Goal: Information Seeking & Learning: Find specific fact

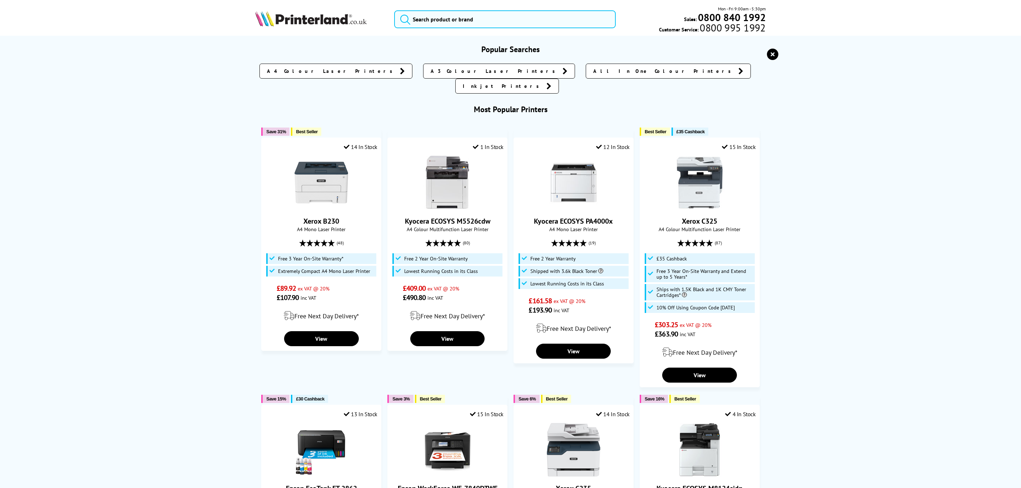
click at [466, 13] on input "search" at bounding box center [504, 19] width 221 height 18
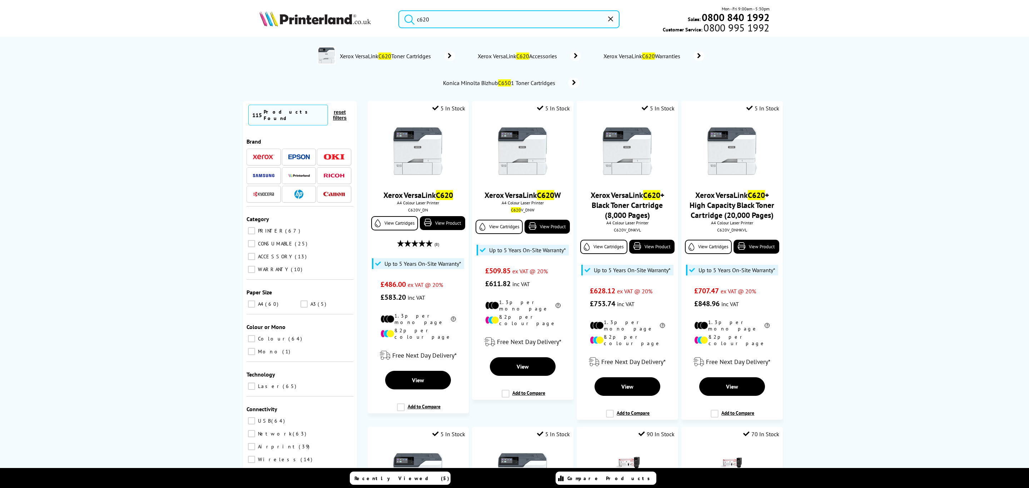
drag, startPoint x: 512, startPoint y: 26, endPoint x: 356, endPoint y: 29, distance: 156.2
click at [356, 29] on div "c620 Mon - Fri 9:00am - 5:30pm Sales: 0800 840 1992 Customer Service: 0800 995 …" at bounding box center [515, 20] width 572 height 31
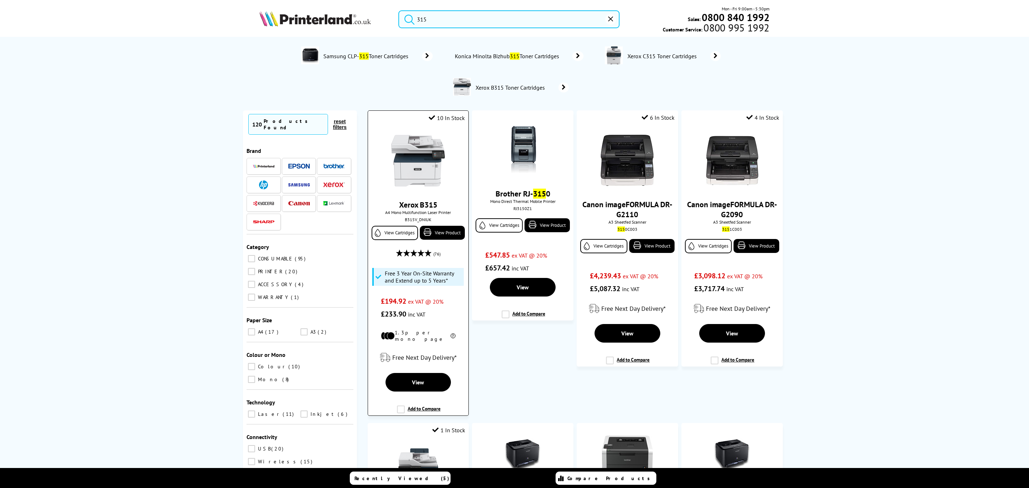
type input "315"
click at [411, 178] on img at bounding box center [418, 161] width 54 height 54
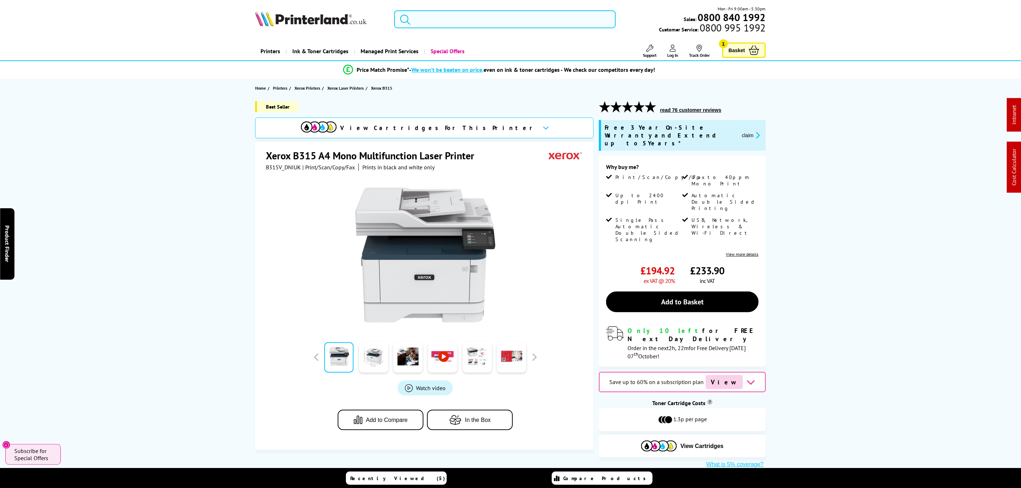
click at [506, 15] on input "search" at bounding box center [504, 19] width 221 height 18
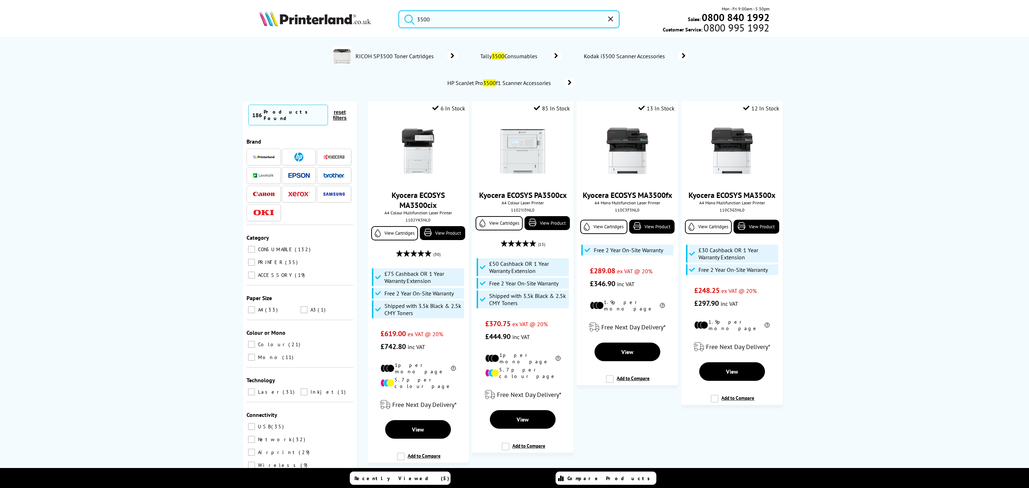
type input "3500"
click at [609, 23] on button "reset" at bounding box center [610, 19] width 11 height 11
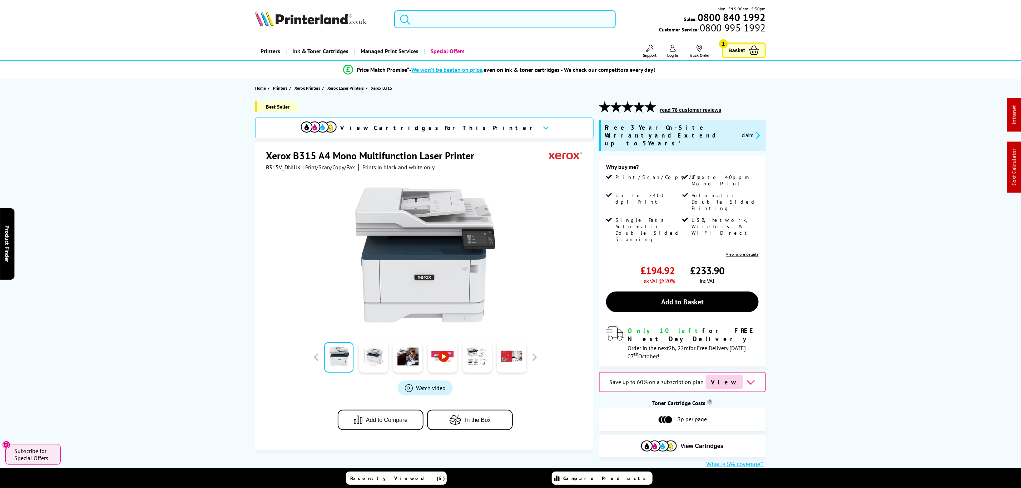
click at [510, 24] on input "search" at bounding box center [504, 19] width 221 height 18
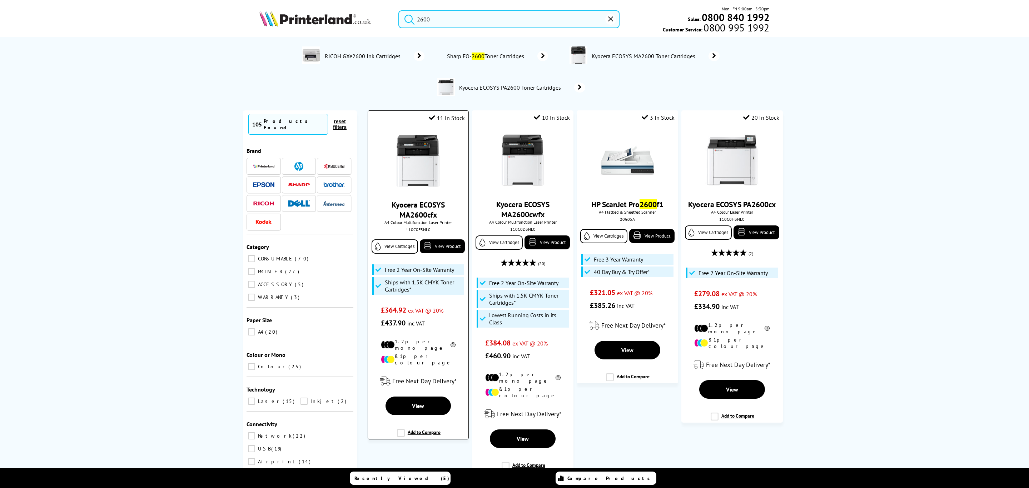
type input "2600"
click at [416, 160] on img at bounding box center [418, 161] width 54 height 54
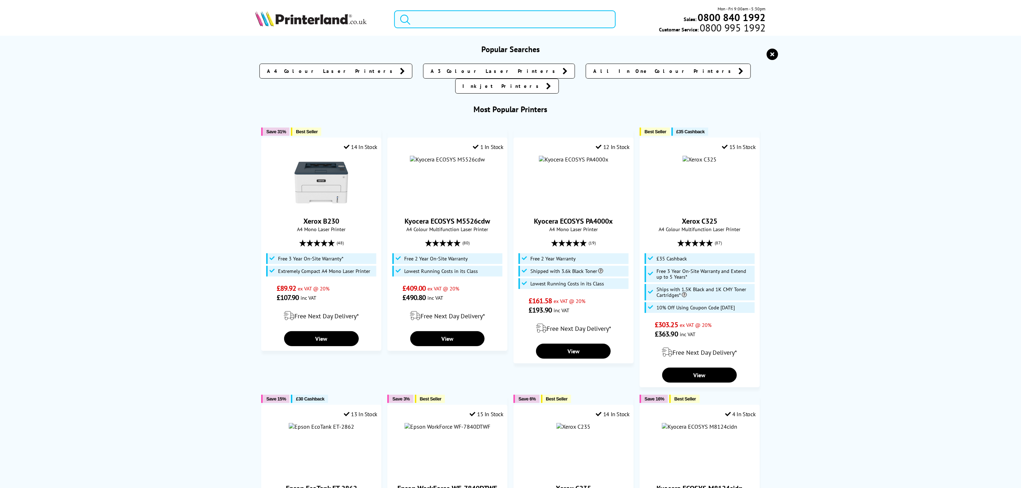
click at [493, 19] on input "search" at bounding box center [504, 19] width 221 height 18
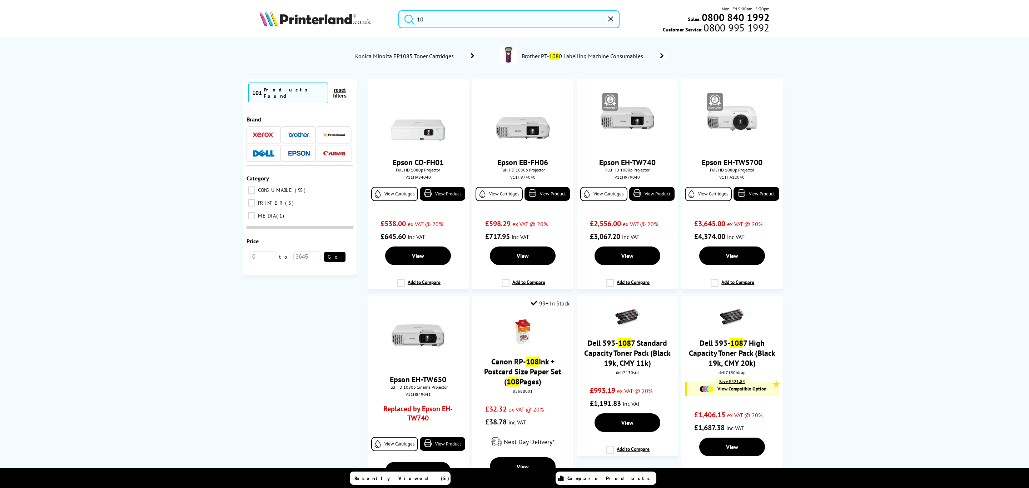
type input "1"
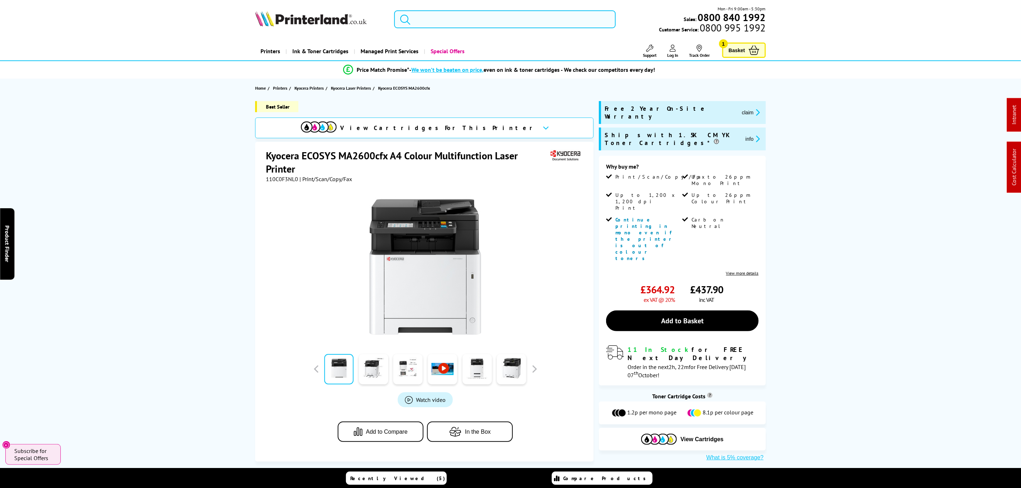
type input "m"
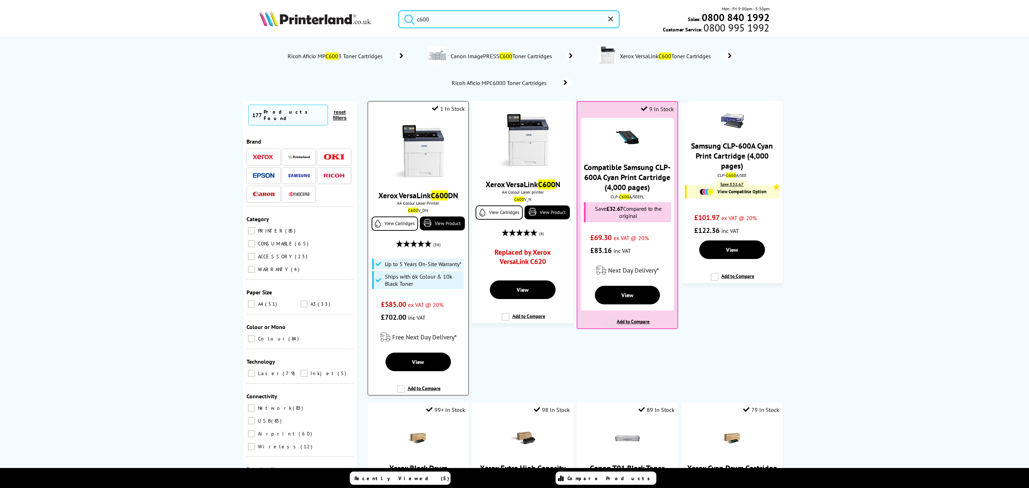
type input "c600"
click at [425, 146] on img at bounding box center [418, 152] width 54 height 54
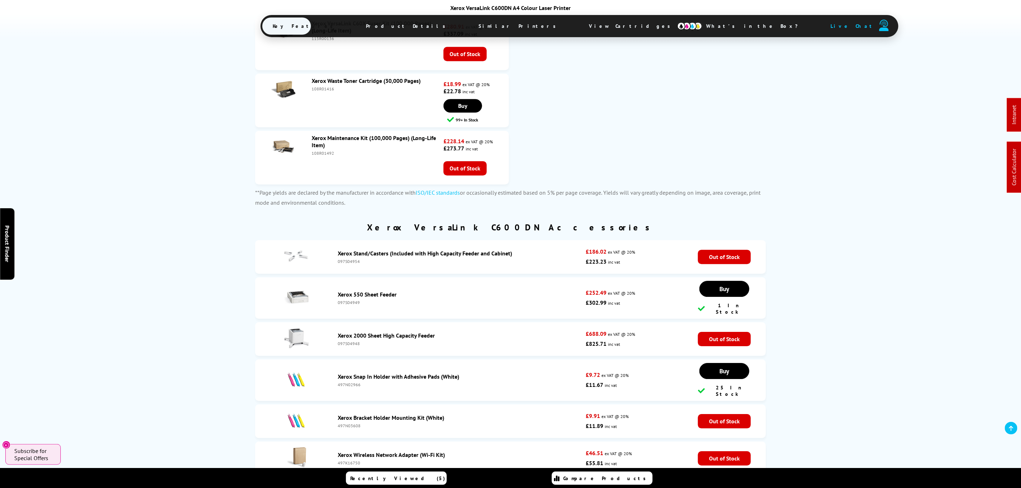
click at [315, 150] on div "108R01492" at bounding box center [377, 152] width 130 height 5
copy div "108R01492"
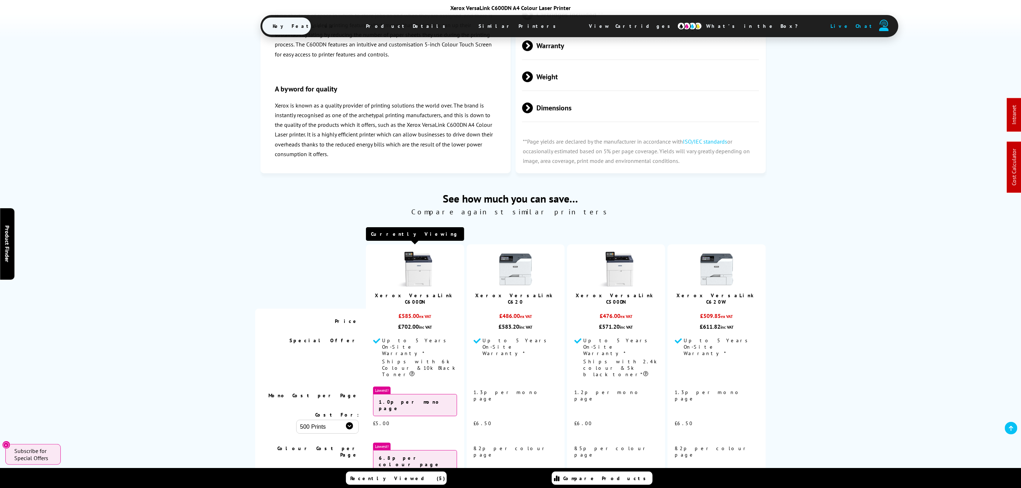
drag, startPoint x: 693, startPoint y: 136, endPoint x: 687, endPoint y: 102, distance: 35.1
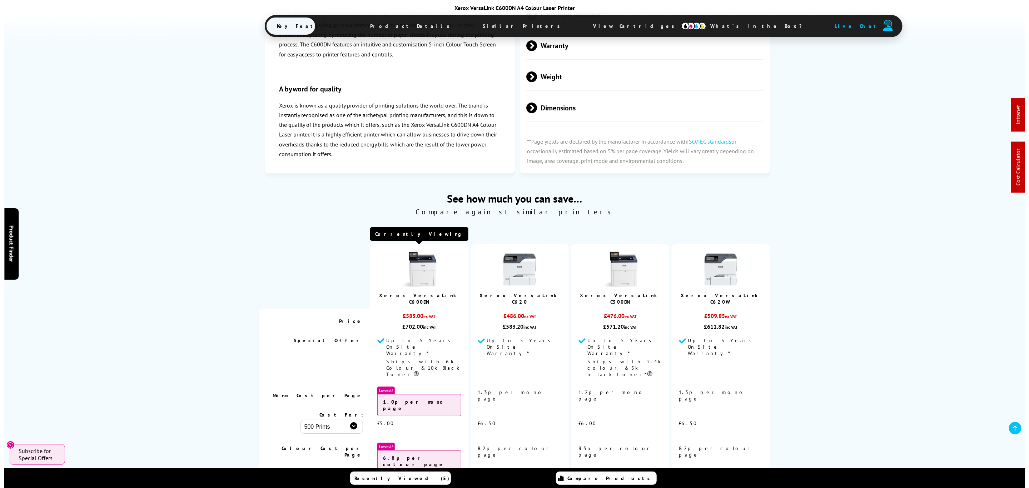
scroll to position [0, 0]
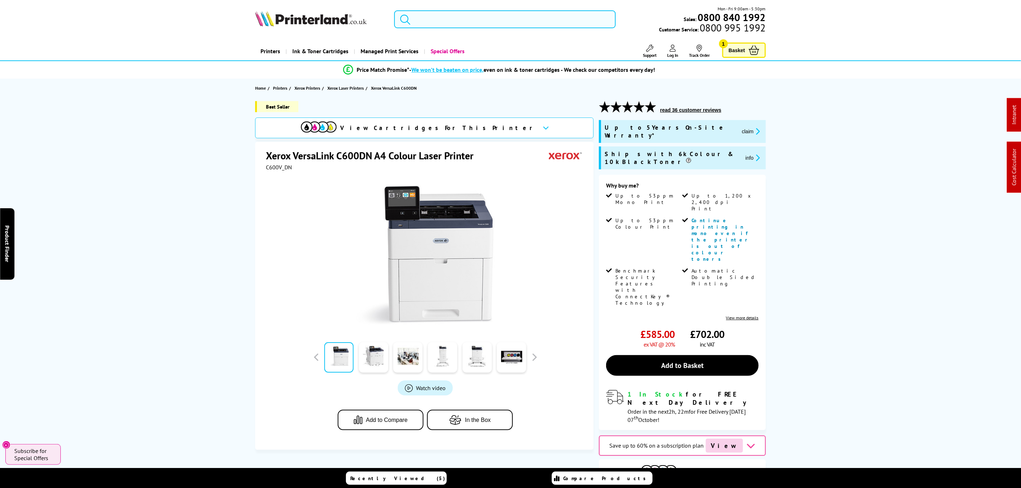
click at [550, 21] on input "search" at bounding box center [504, 19] width 221 height 18
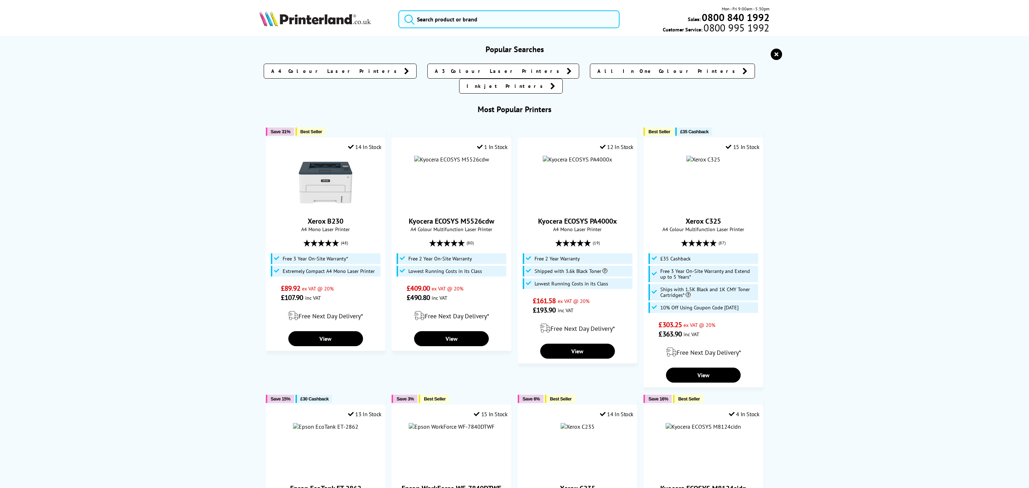
click at [547, 10] on div "Mon - Fri 9:00am - 5:30pm Sales: 0800 840 1992 Customer Service: 0800 995 1992" at bounding box center [515, 20] width 572 height 31
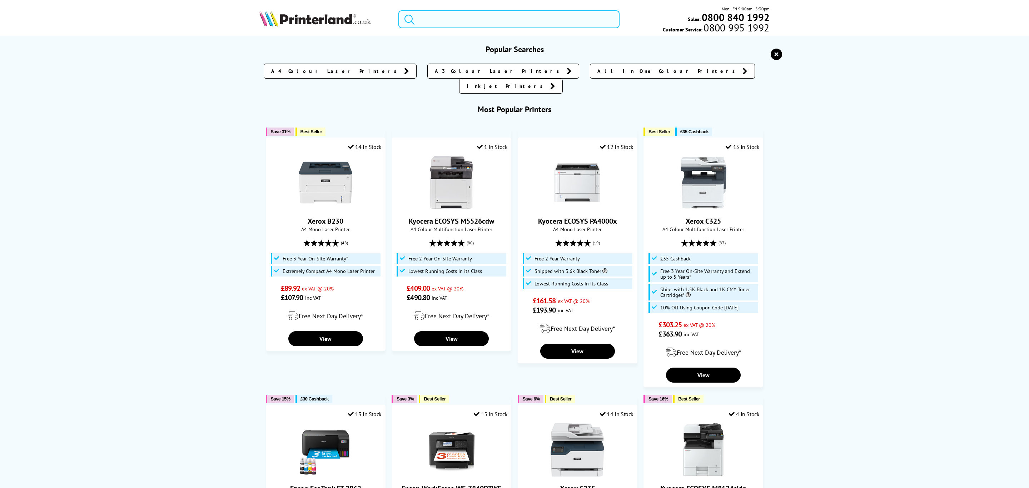
click at [532, 23] on input "search" at bounding box center [508, 19] width 221 height 18
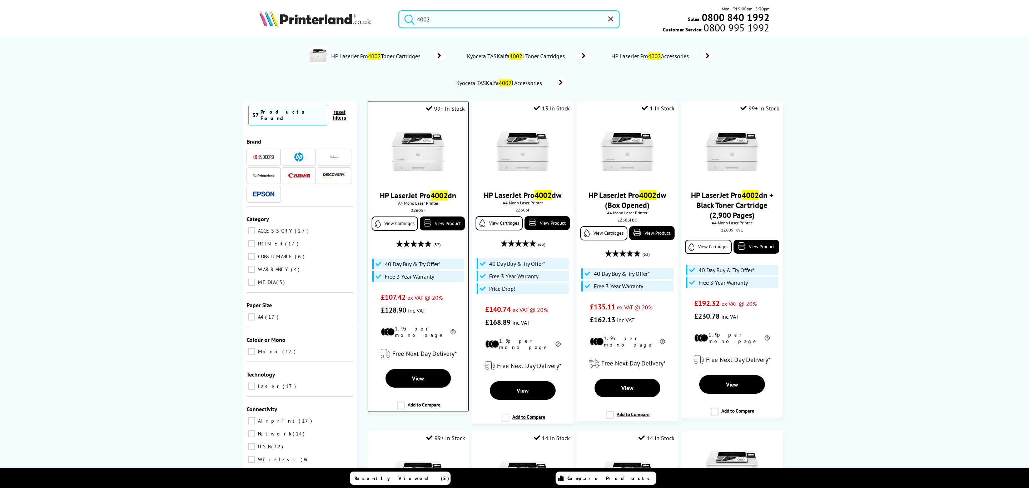
type input "4002"
click at [413, 161] on img at bounding box center [418, 152] width 54 height 54
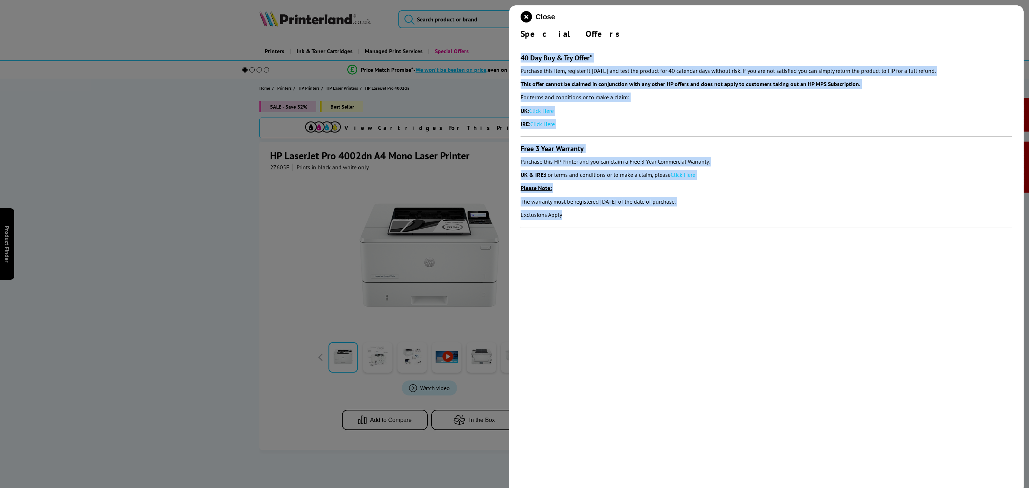
drag, startPoint x: 704, startPoint y: 218, endPoint x: 519, endPoint y: 52, distance: 248.7
click at [519, 52] on div "Close Special Offers 40 Day Buy & Try Offer* Purchase this item, register it [D…" at bounding box center [766, 249] width 514 height 488
copy section "40 Day Buy & Try Offer* Purchase this item, register it [DATE] and test the pro…"
click at [525, 20] on icon "close modal" at bounding box center [526, 16] width 11 height 11
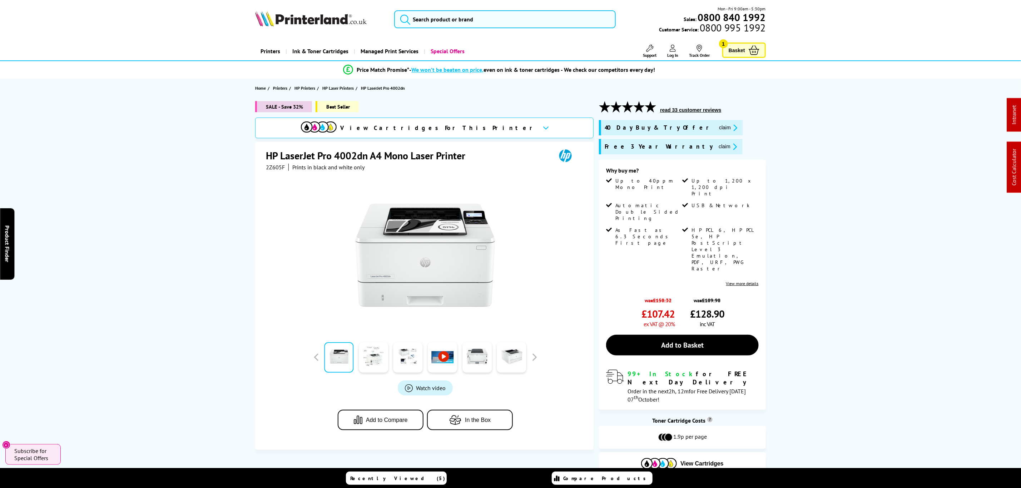
click at [731, 131] on icon "promo-description" at bounding box center [734, 128] width 6 height 8
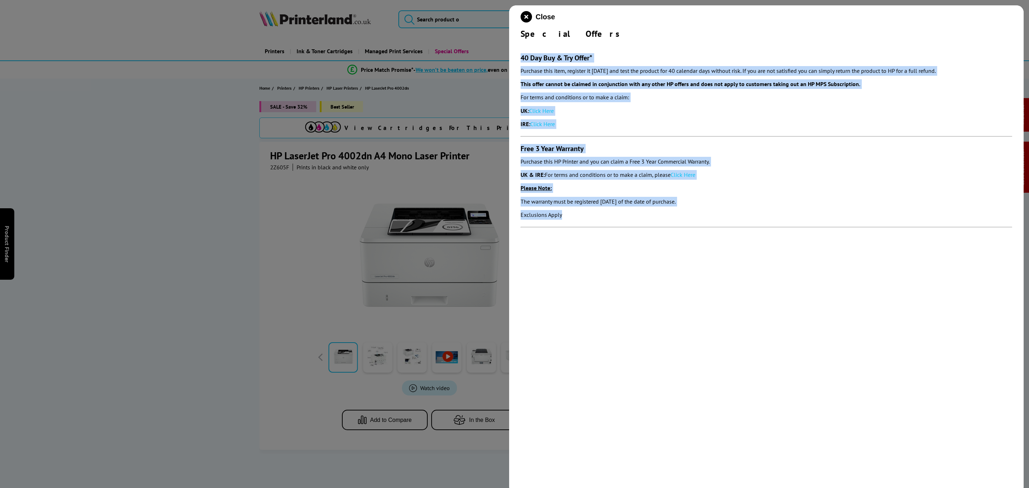
copy section "40 Day Buy & Try Offer* Purchase this item, register it within 30 days and test…"
drag, startPoint x: 528, startPoint y: 19, endPoint x: 521, endPoint y: 23, distance: 7.5
click at [527, 19] on icon "close modal" at bounding box center [526, 16] width 11 height 11
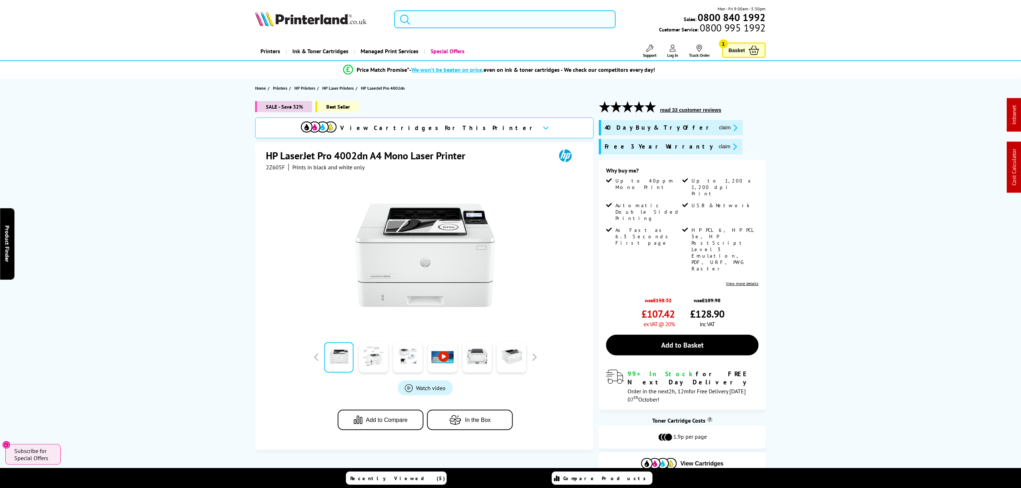
drag, startPoint x: 501, startPoint y: 28, endPoint x: 499, endPoint y: 20, distance: 8.8
click at [501, 28] on input "search" at bounding box center [504, 19] width 221 height 18
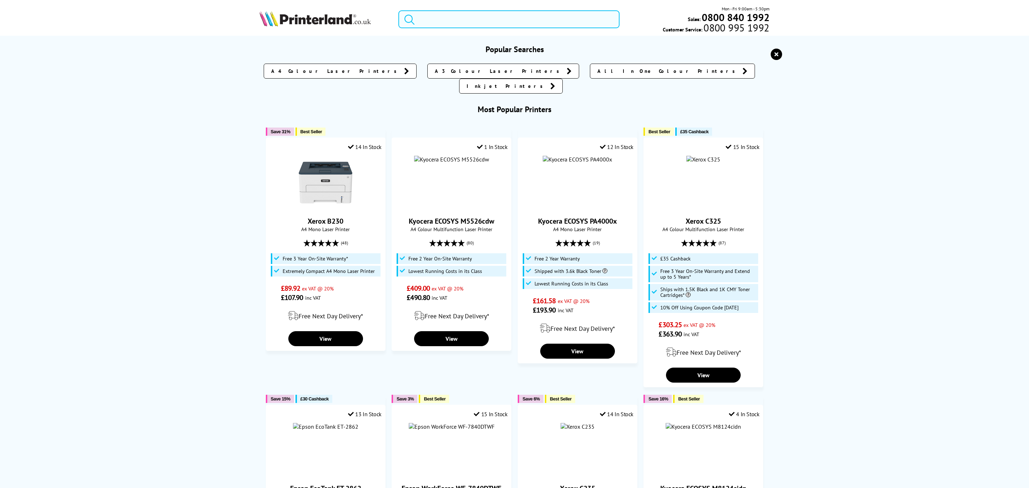
paste input "TK3400"
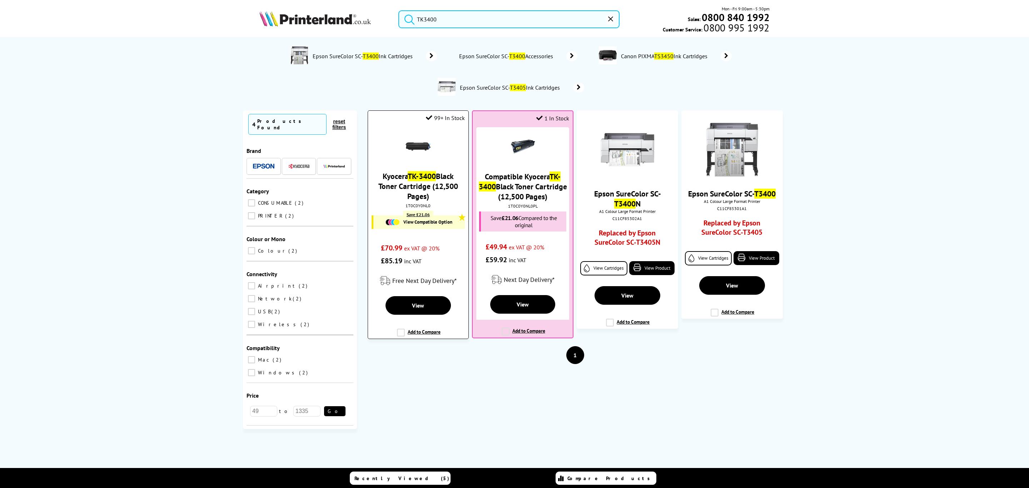
type input "TK3400"
click at [426, 176] on mark "TK-3400" at bounding box center [422, 176] width 28 height 10
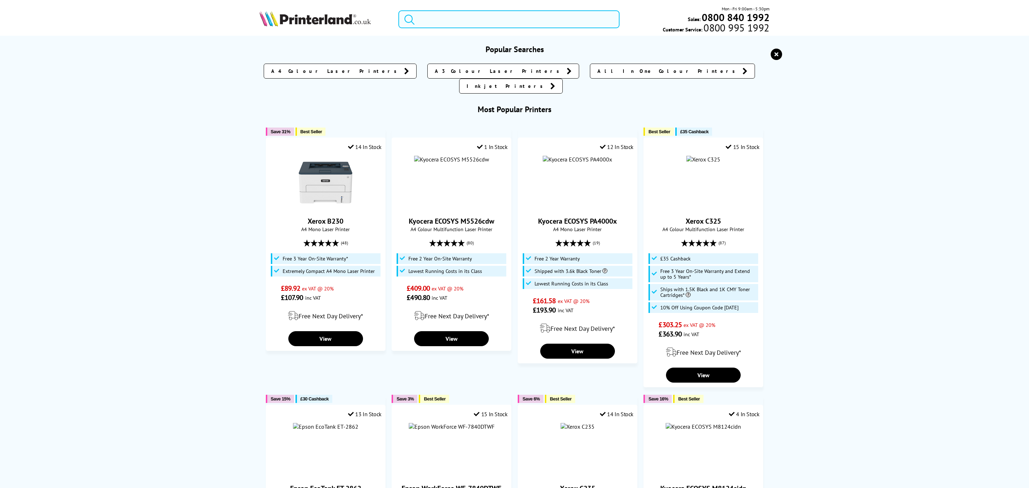
click at [477, 21] on input "search" at bounding box center [508, 19] width 221 height 18
paste input "TK3400"
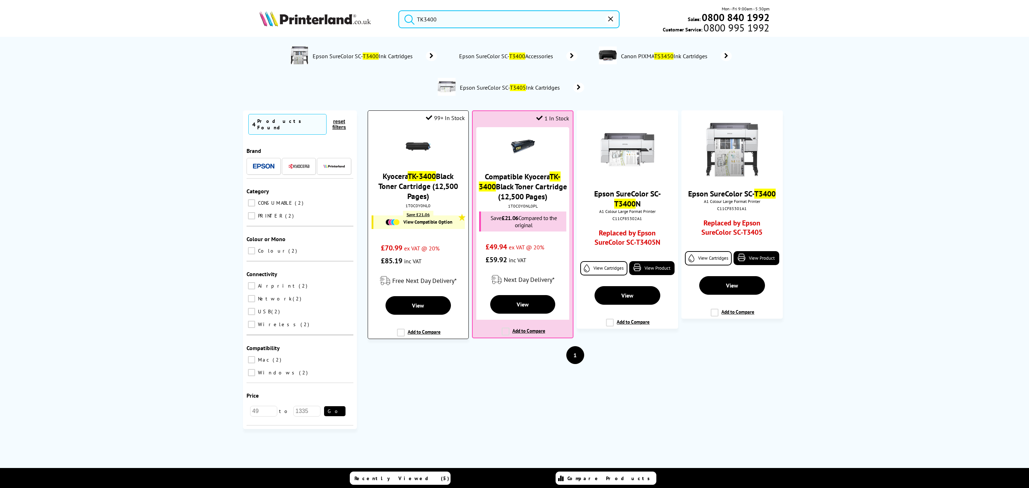
type input "TK3400"
click at [414, 207] on div "1T0C0Y0NL0" at bounding box center [418, 205] width 90 height 5
copy div "1T0C0Y0NL0"
